Goal: Obtain resource: Download file/media

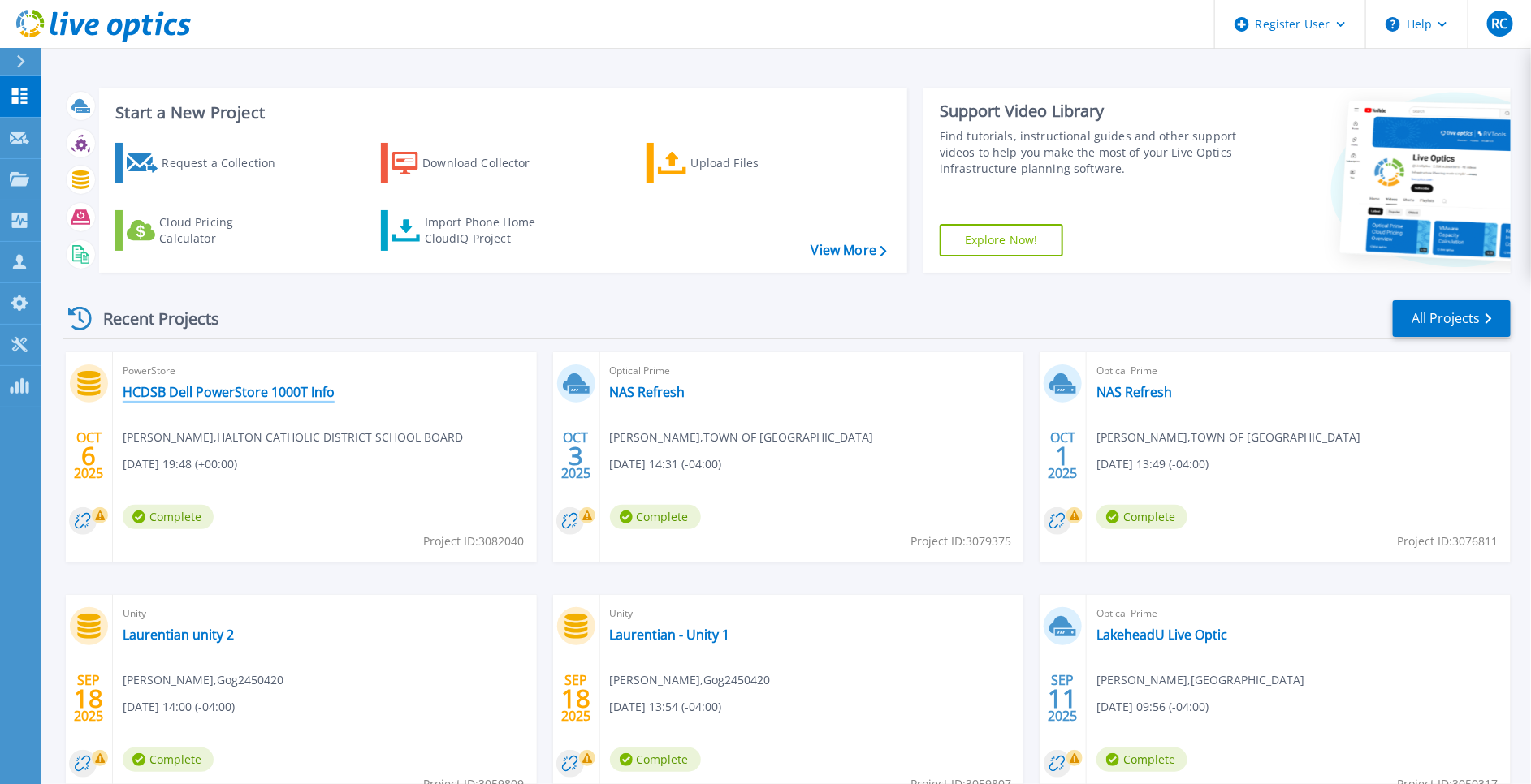
click at [294, 390] on link "HCDSB Dell PowerStore 1000T Info" at bounding box center [228, 392] width 212 height 17
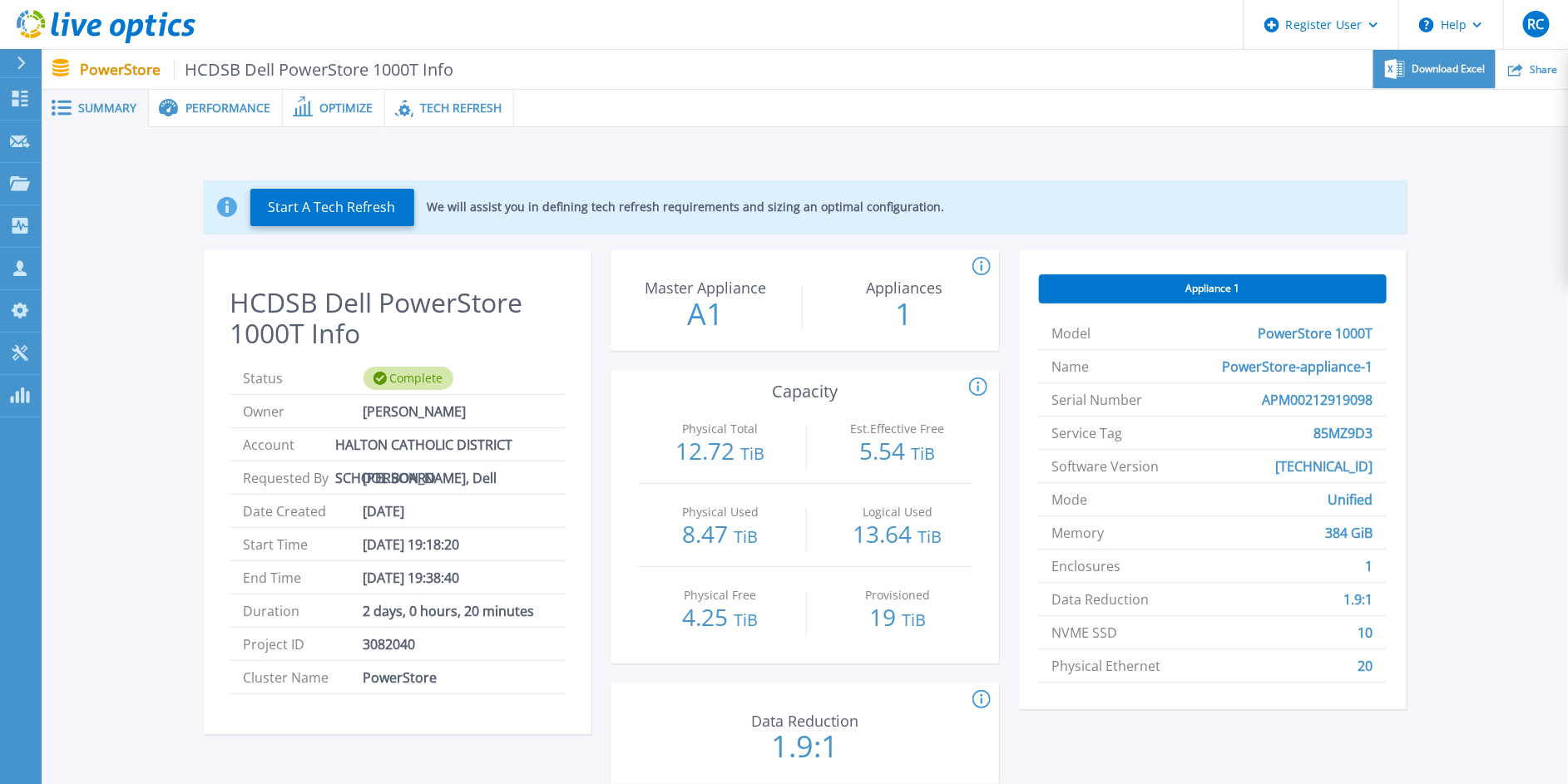
click at [1459, 67] on span "Download Excel" at bounding box center [1448, 69] width 73 height 10
click at [202, 99] on div "Performance" at bounding box center [215, 108] width 134 height 37
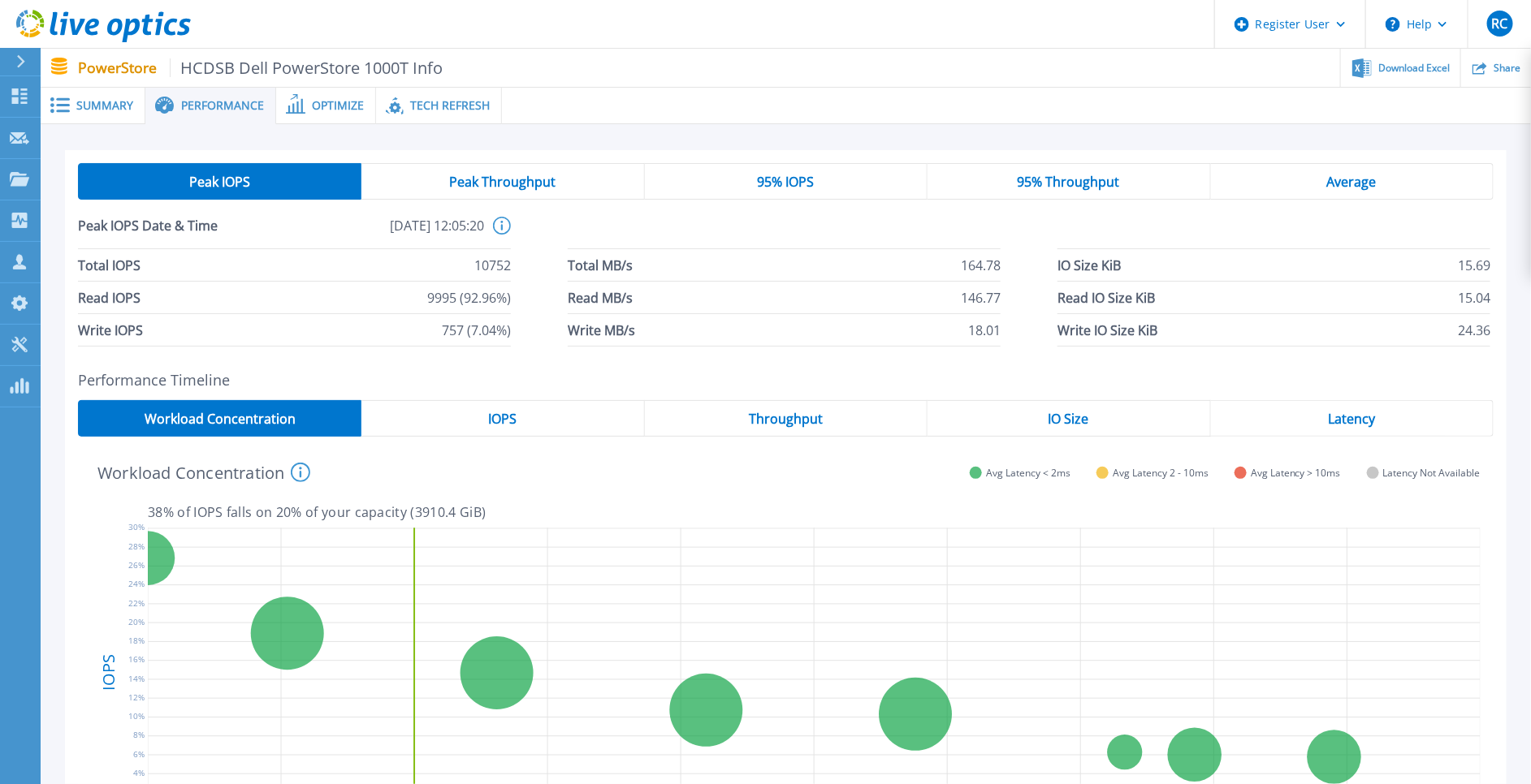
click at [334, 107] on span "Optimize" at bounding box center [338, 106] width 52 height 11
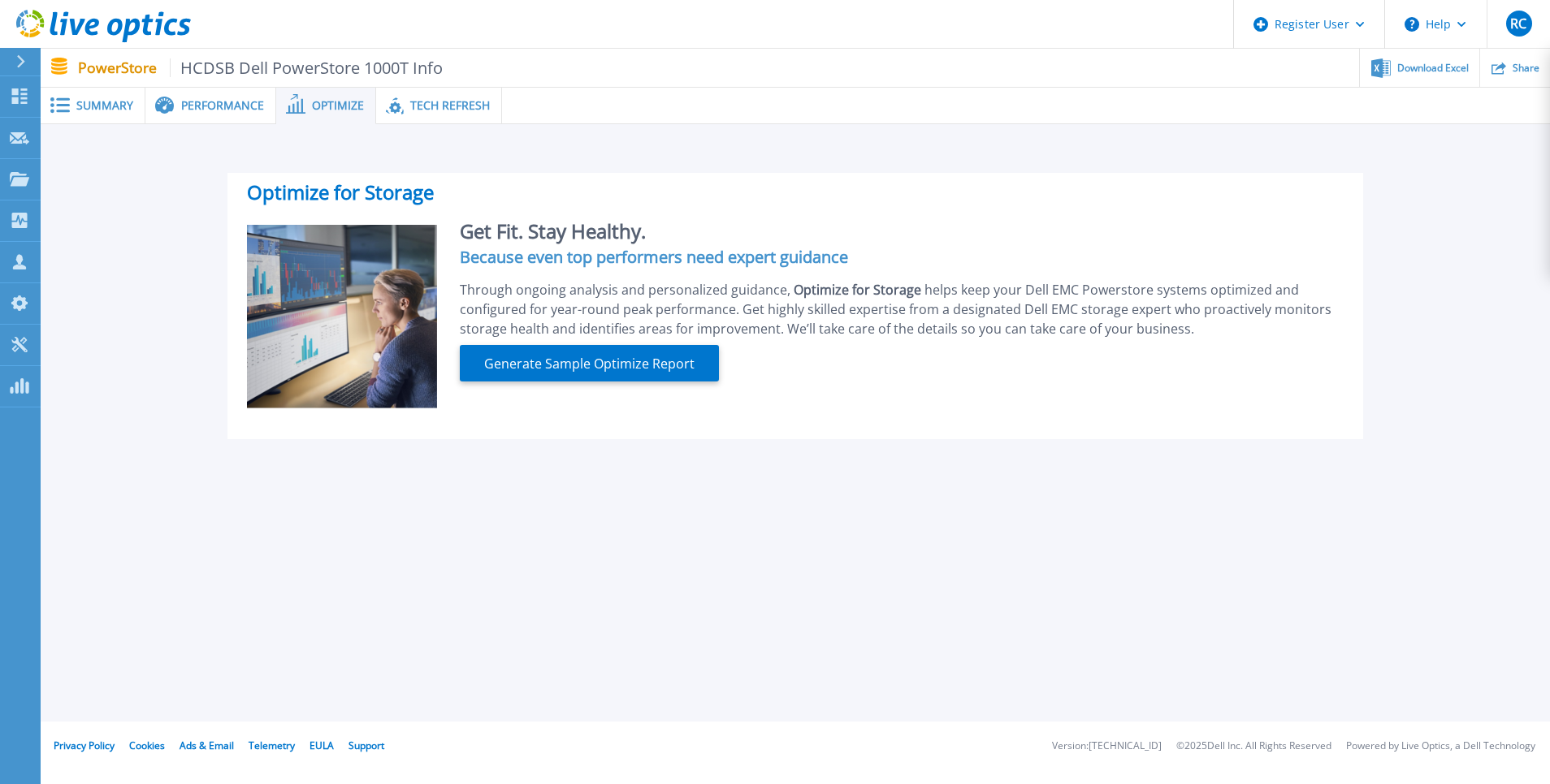
click at [415, 106] on span "Tech Refresh" at bounding box center [450, 106] width 80 height 11
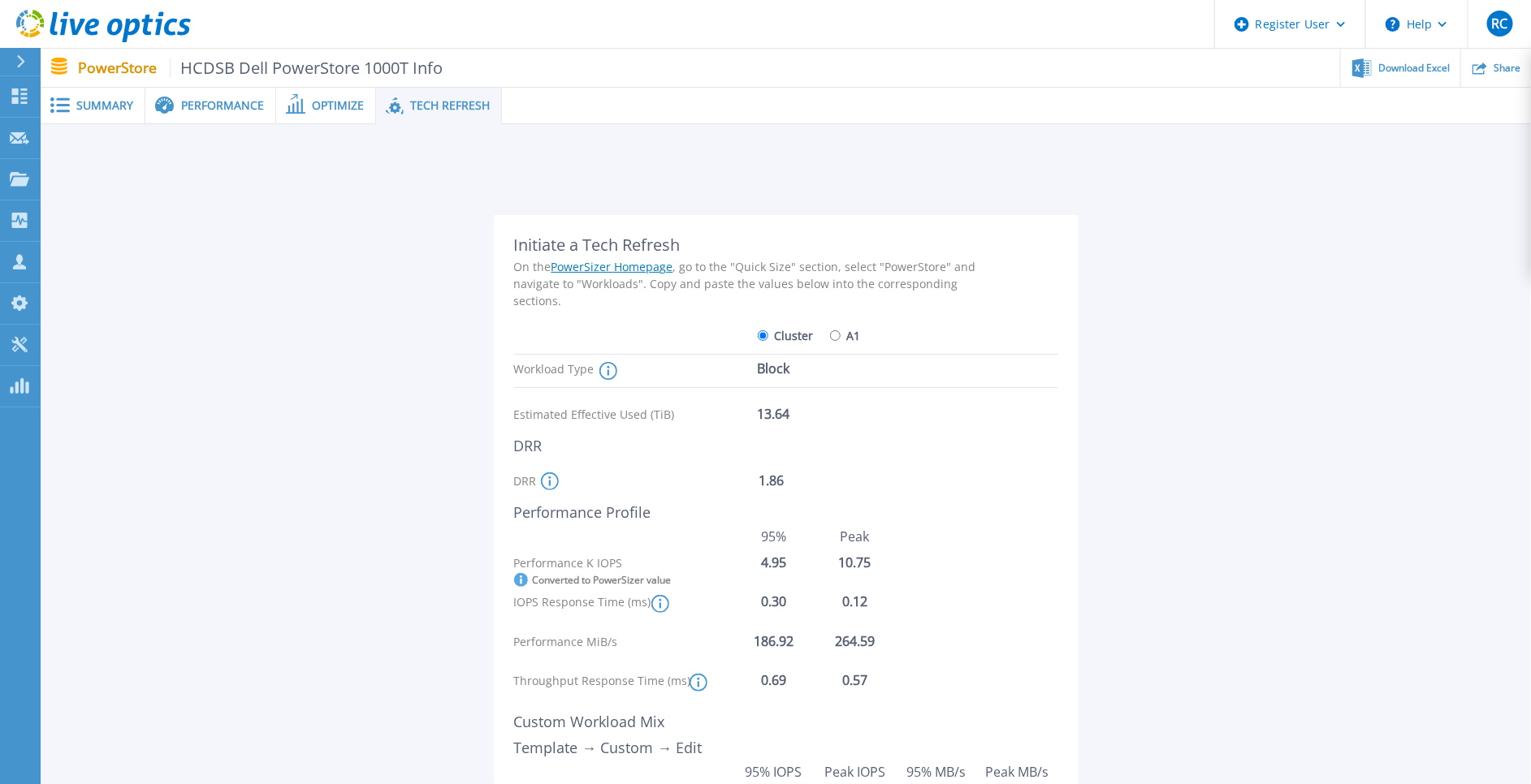
click at [109, 103] on span "Summary" at bounding box center [104, 106] width 56 height 11
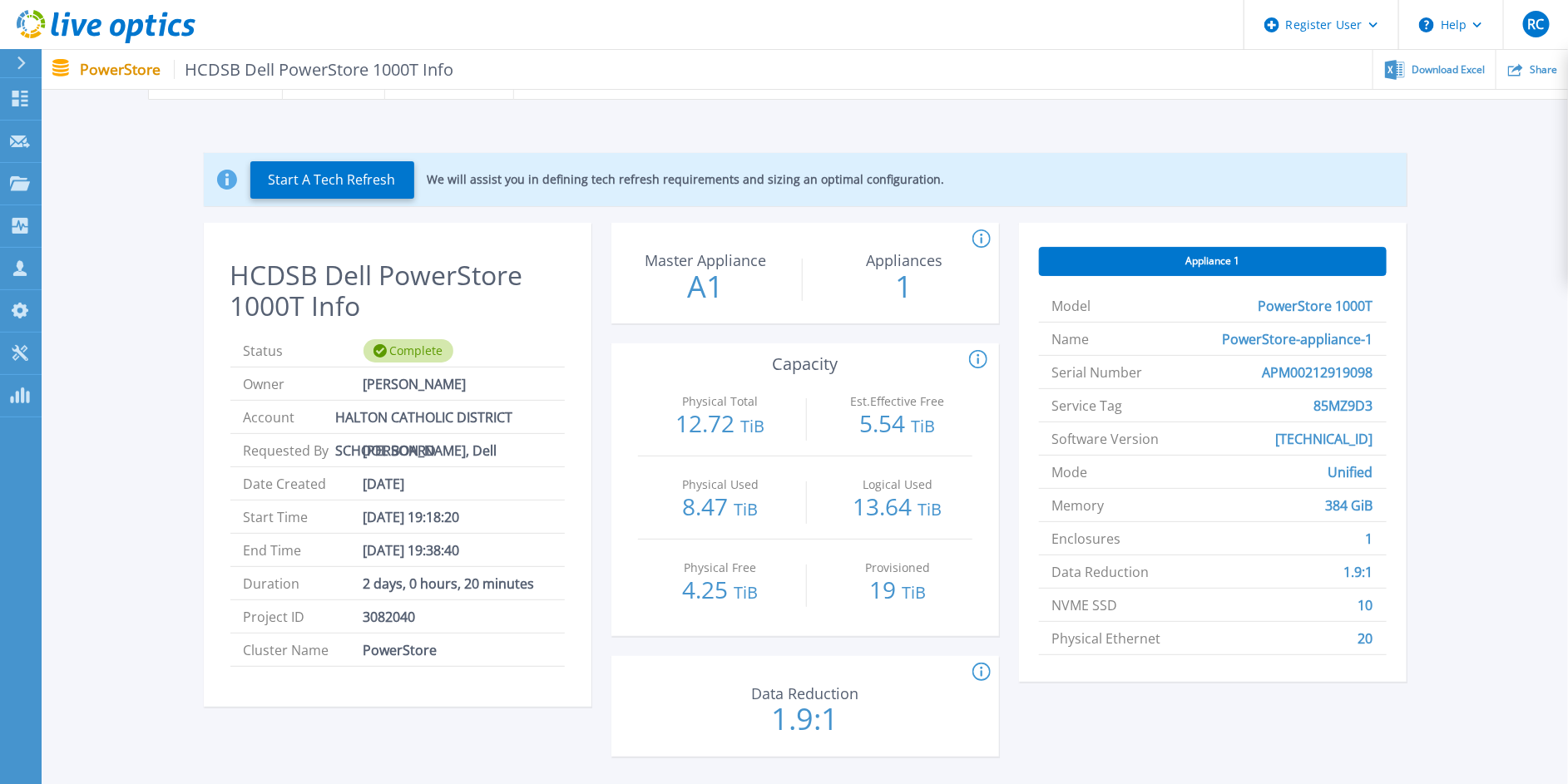
scroll to position [30, 0]
